Goal: Obtain resource: Obtain resource

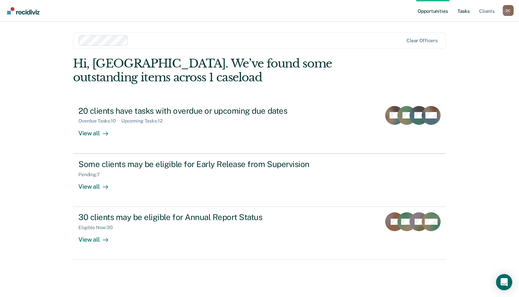
click at [350, 10] on link "Tasks" at bounding box center [463, 11] width 15 height 22
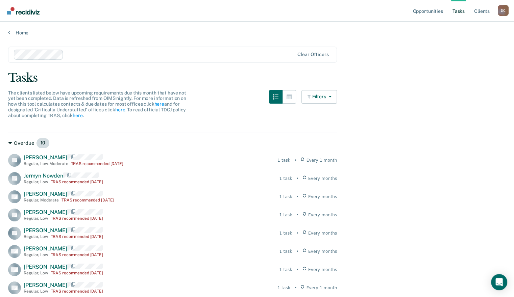
click at [23, 145] on div "Overdue 10" at bounding box center [172, 143] width 329 height 11
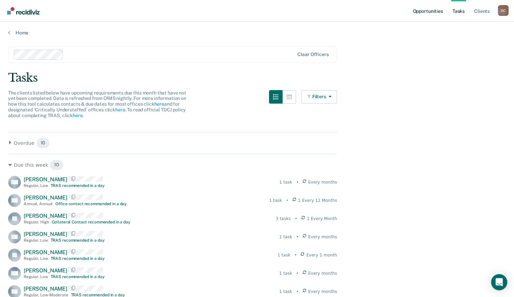
click at [350, 6] on link "Opportunities" at bounding box center [427, 11] width 33 height 22
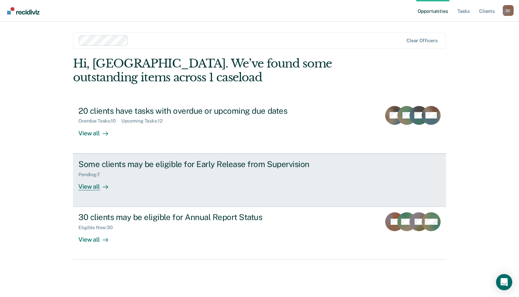
click at [172, 195] on link "Some clients may be eligible for Early Release from Supervision Pending : 7 Vie…" at bounding box center [259, 180] width 373 height 53
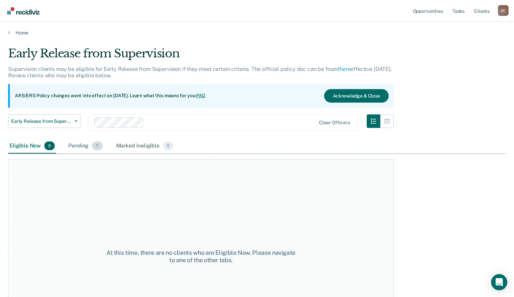
click at [80, 146] on div "Pending 7" at bounding box center [85, 146] width 37 height 15
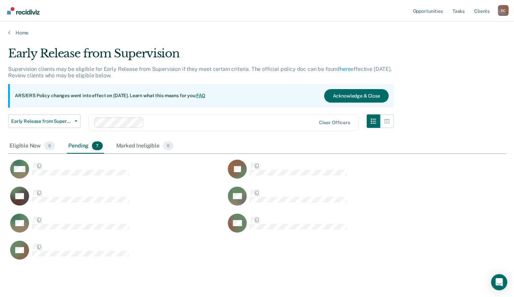
scroll to position [213, 492]
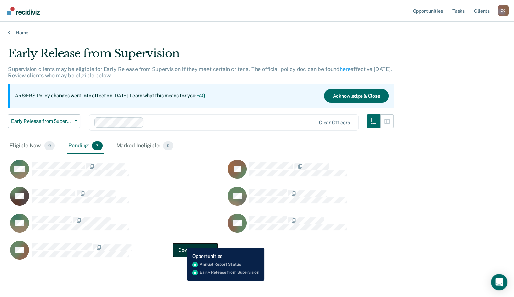
click at [182, 244] on button "Download Form" at bounding box center [195, 251] width 45 height 14
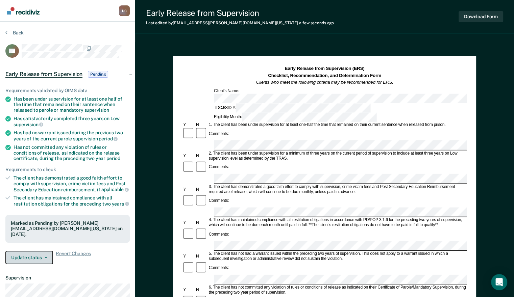
click at [43, 256] on button "Update status" at bounding box center [29, 258] width 48 height 14
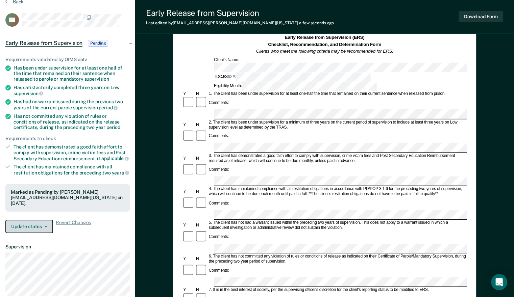
scroll to position [26, 0]
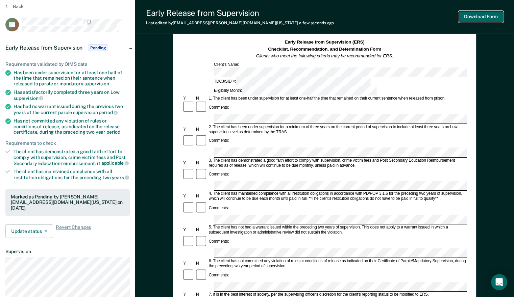
click at [350, 17] on button "Download Form" at bounding box center [481, 16] width 45 height 11
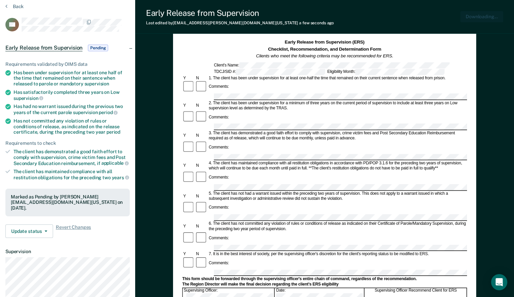
scroll to position [0, 0]
click at [14, 8] on button "Back" at bounding box center [14, 6] width 18 height 6
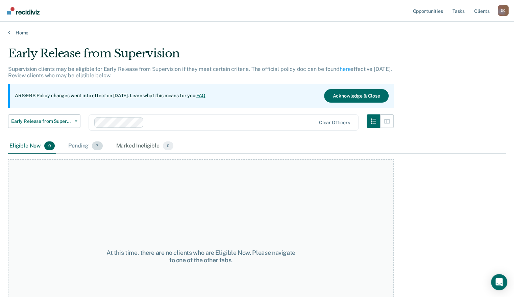
click at [74, 146] on div "Pending 7" at bounding box center [85, 146] width 37 height 15
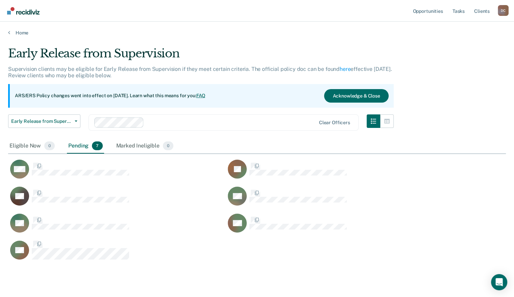
scroll to position [213, 492]
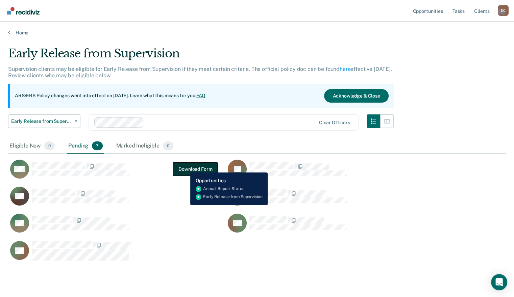
click at [185, 168] on button "Download Form" at bounding box center [195, 170] width 45 height 14
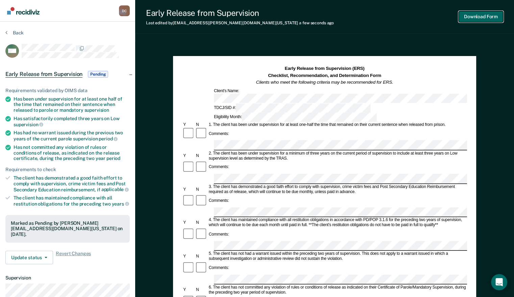
click at [350, 18] on button "Download Form" at bounding box center [481, 16] width 45 height 11
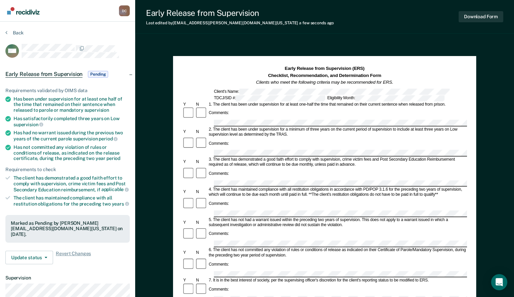
click at [350, 42] on div "Early Release from Supervision Last edited by [PERSON_NAME][EMAIL_ADDRESS][DOMA…" at bounding box center [324, 236] width 379 height 473
click at [15, 30] on button "Back" at bounding box center [14, 33] width 18 height 6
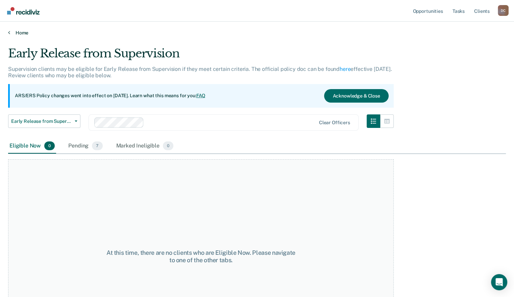
click at [24, 34] on link "Home" at bounding box center [257, 33] width 498 height 6
